Goal: Use online tool/utility: Utilize a website feature to perform a specific function

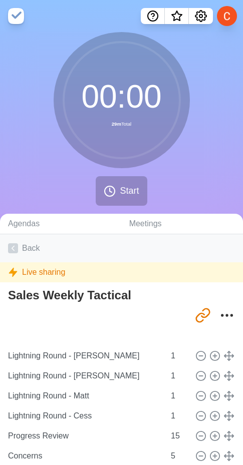
click at [17, 245] on icon at bounding box center [13, 248] width 10 height 10
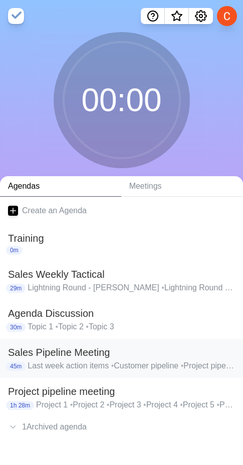
click at [40, 360] on p "Last week action items • Customer pipeline • Project pipeline • Deal pipeline •…" at bounding box center [131, 366] width 207 height 12
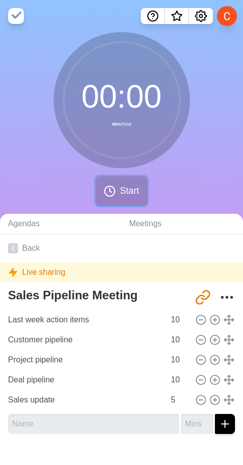
click at [121, 195] on span "Start" at bounding box center [129, 191] width 19 height 14
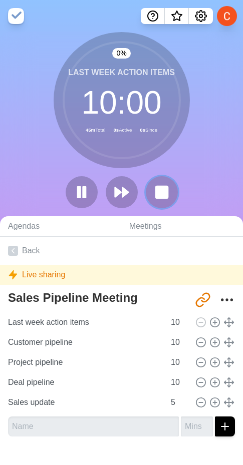
click at [168, 189] on rect at bounding box center [162, 192] width 12 height 12
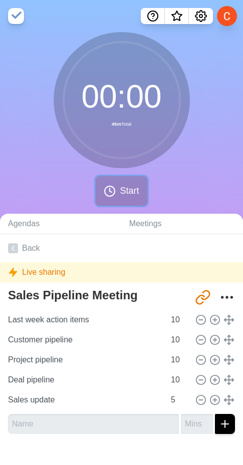
drag, startPoint x: 119, startPoint y: 188, endPoint x: 1, endPoint y: 268, distance: 142.9
click at [119, 188] on button "Start" at bounding box center [121, 191] width 51 height 30
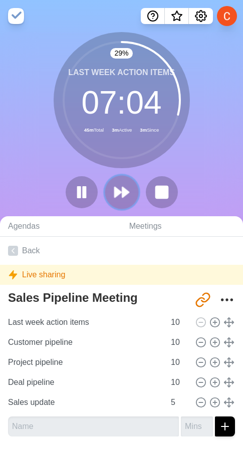
click at [111, 183] on button at bounding box center [122, 192] width 34 height 34
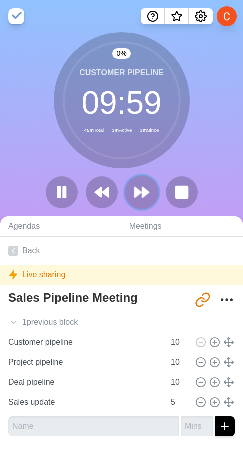
click at [132, 192] on button at bounding box center [142, 192] width 34 height 34
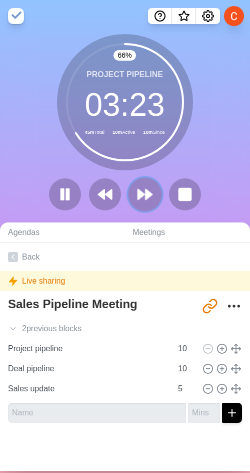
click at [148, 191] on icon at bounding box center [145, 194] width 17 height 17
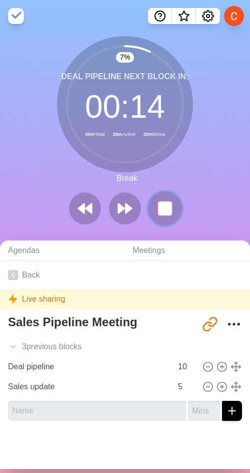
click at [161, 207] on rect at bounding box center [165, 208] width 13 height 13
